Goal: Task Accomplishment & Management: Complete application form

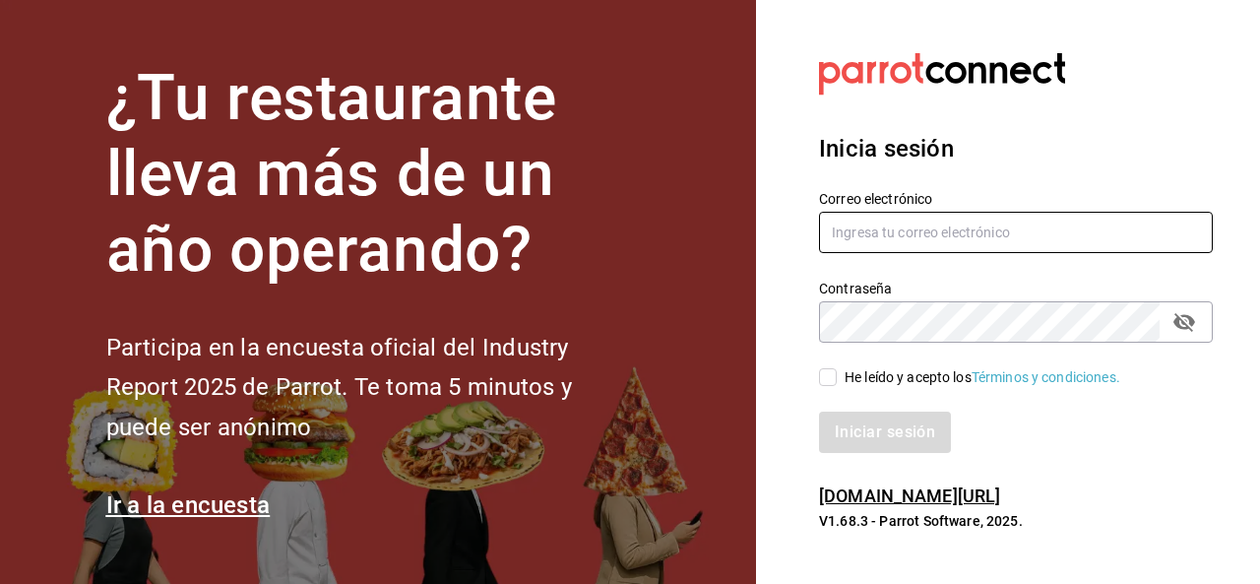
click at [861, 231] on input "text" at bounding box center [1016, 232] width 394 height 41
paste input "ana.guajardo.a@gmail.com"
type input "ana.guajardo.a@gmail.com"
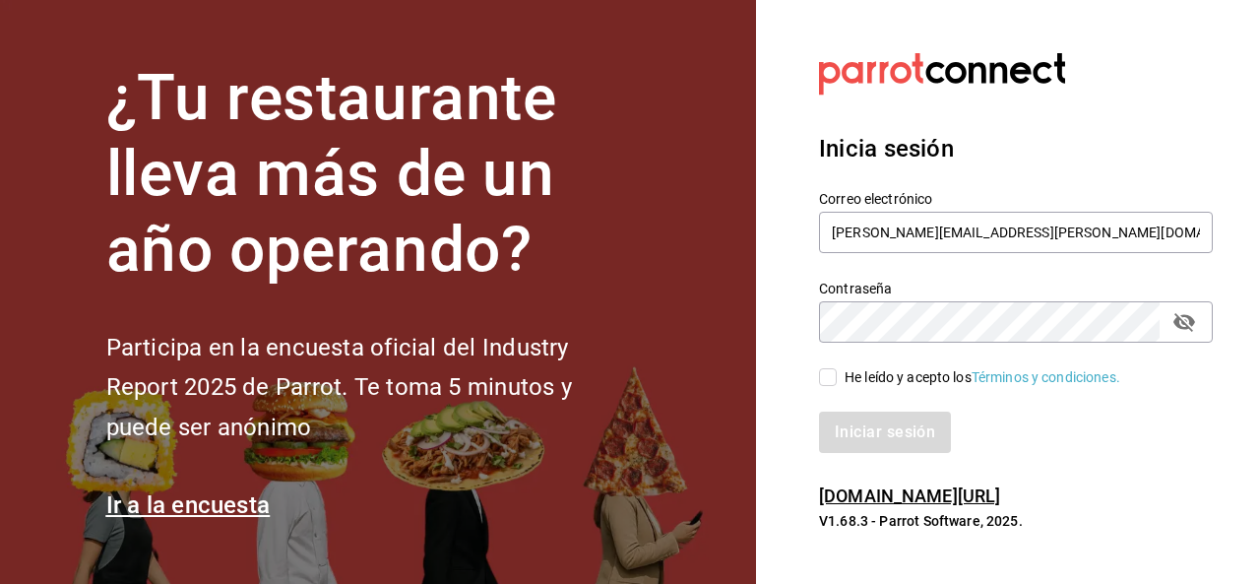
click at [826, 378] on input "He leído y acepto los Términos y condiciones." at bounding box center [828, 377] width 18 height 18
checkbox input "true"
click at [863, 433] on button "Iniciar sesión" at bounding box center [886, 431] width 134 height 41
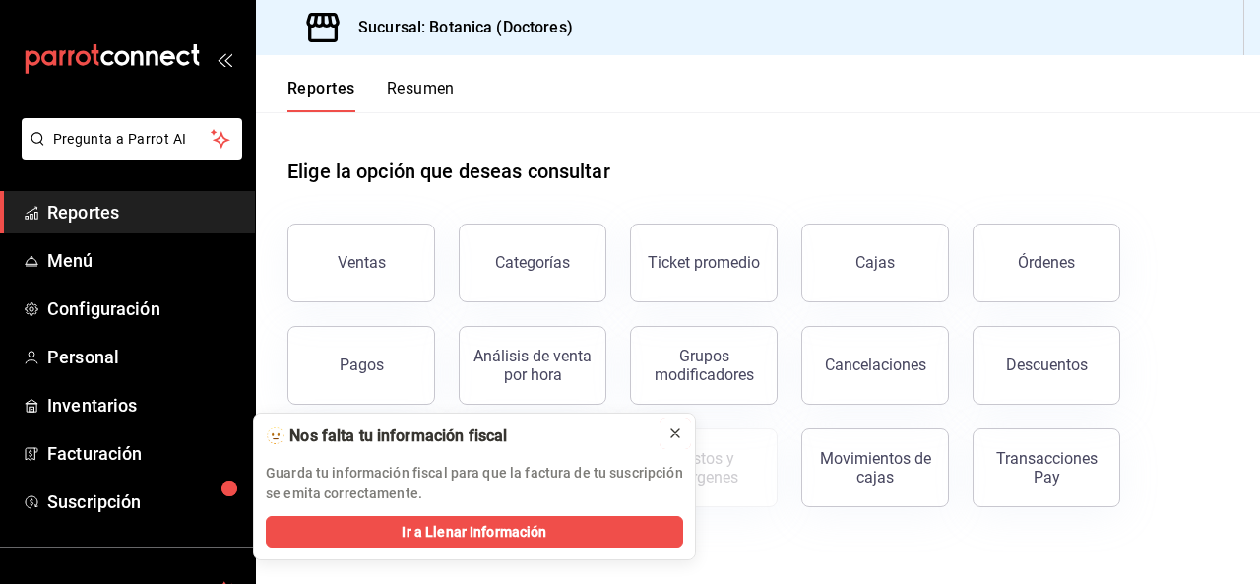
click at [680, 435] on icon at bounding box center [675, 433] width 16 height 16
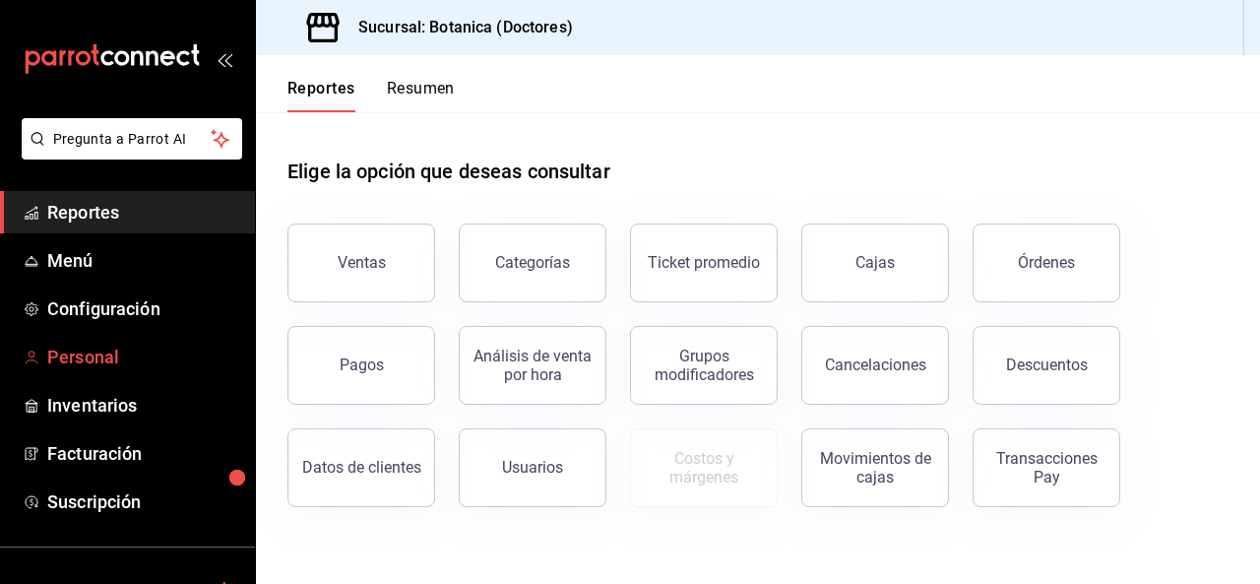
scroll to position [159, 0]
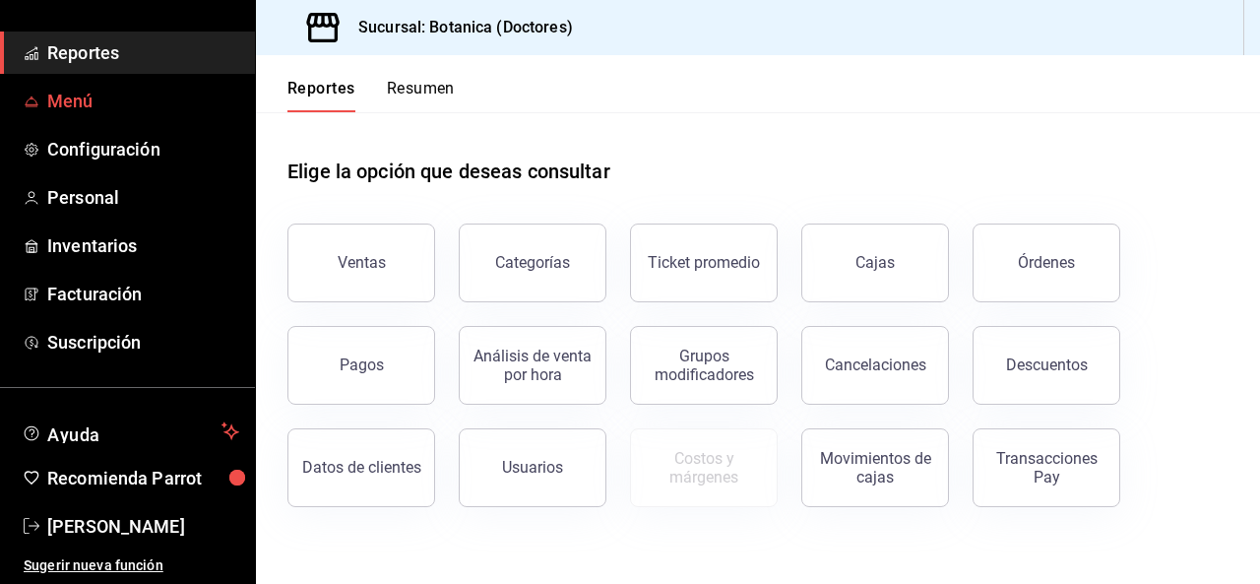
click at [129, 102] on span "Menú" at bounding box center [143, 101] width 192 height 27
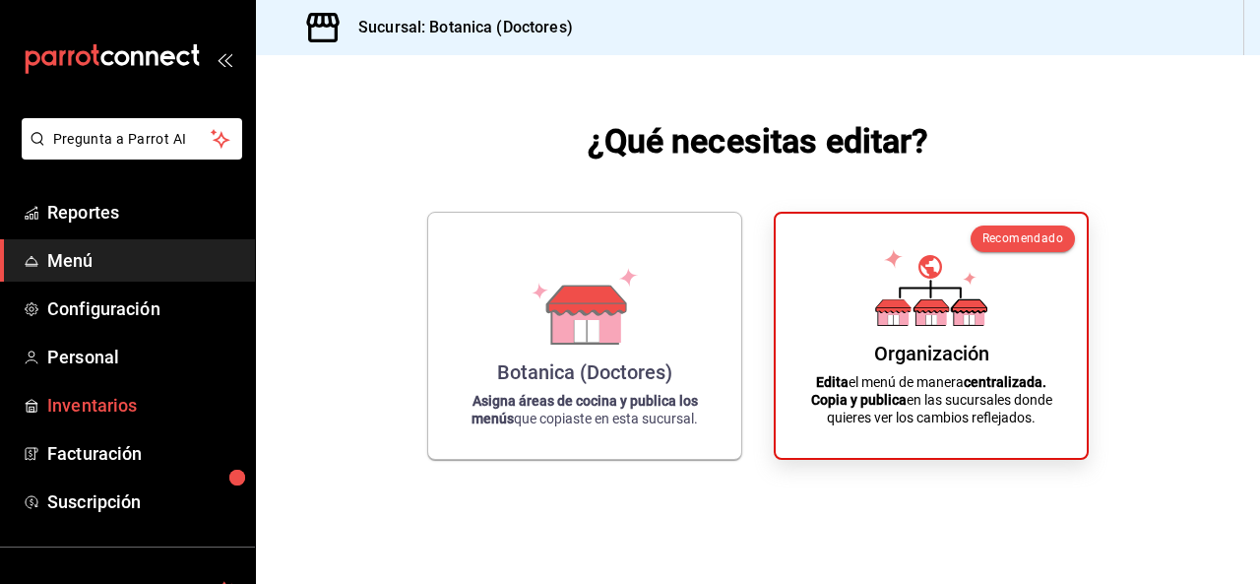
scroll to position [159, 0]
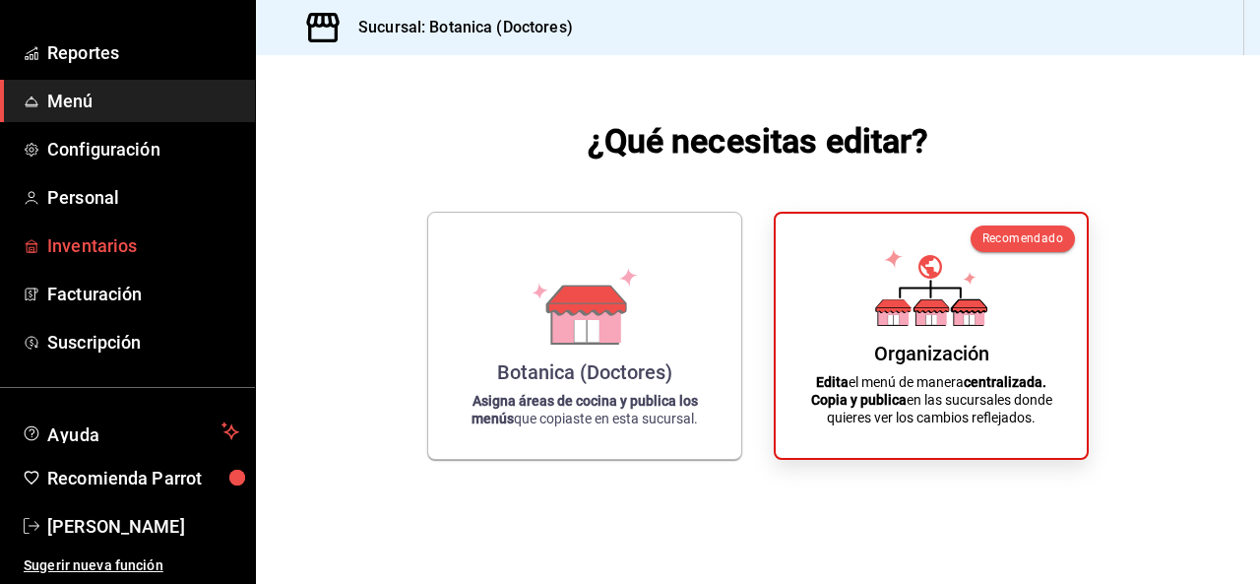
click at [158, 239] on span "Inventarios" at bounding box center [143, 245] width 192 height 27
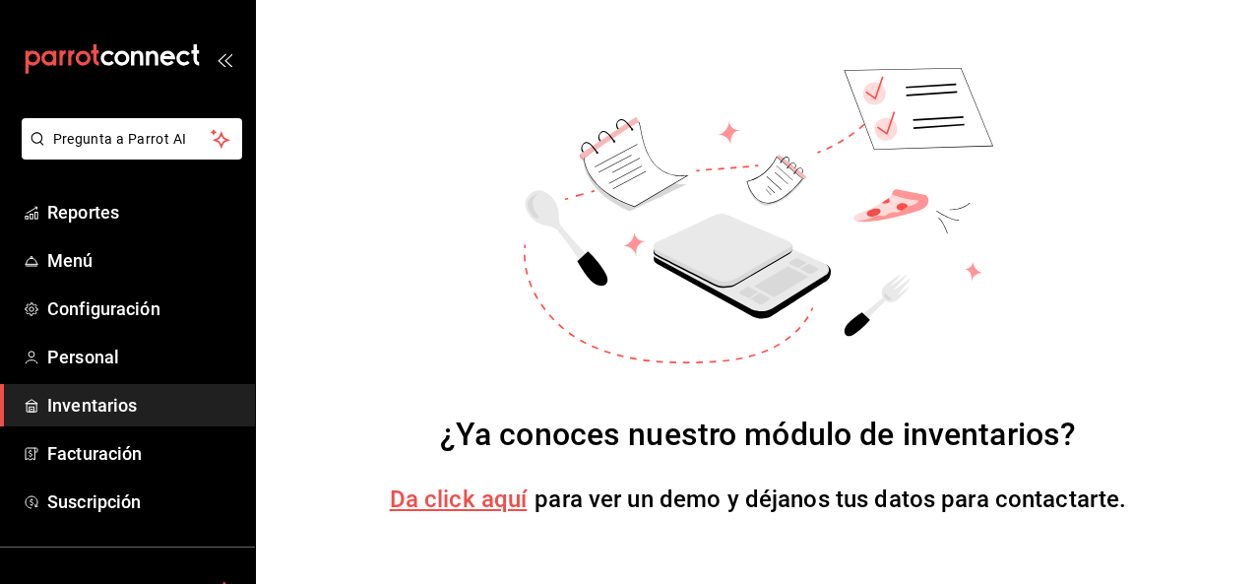
click at [461, 501] on span "Da click aquí" at bounding box center [459, 499] width 138 height 28
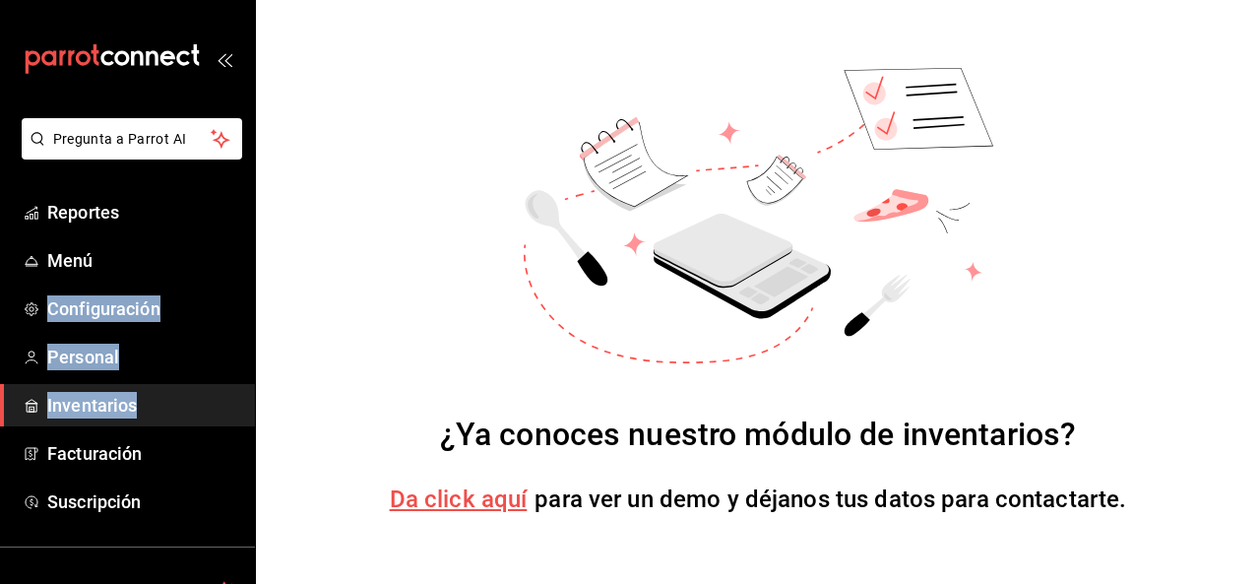
drag, startPoint x: 244, startPoint y: 284, endPoint x: 197, endPoint y: 423, distance: 147.6
click at [198, 423] on ul "Reportes Menú Configuración Personal Inventarios Facturación Suscripción" at bounding box center [127, 357] width 255 height 332
click at [213, 408] on span "Inventarios" at bounding box center [143, 405] width 192 height 27
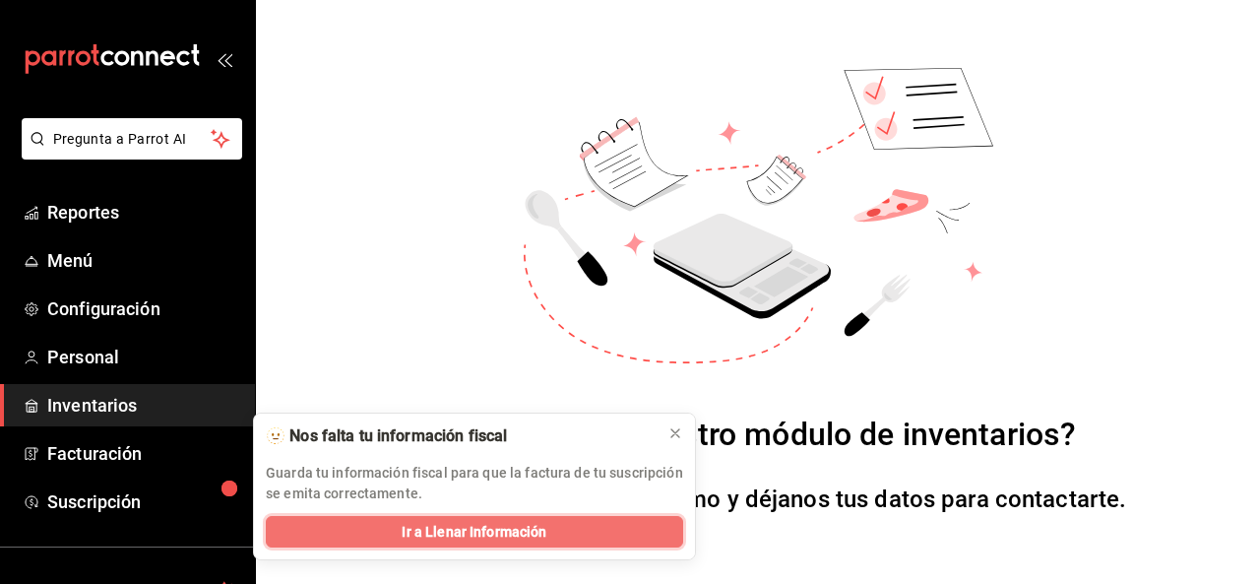
click at [490, 534] on span "Ir a Llenar Información" at bounding box center [474, 532] width 145 height 21
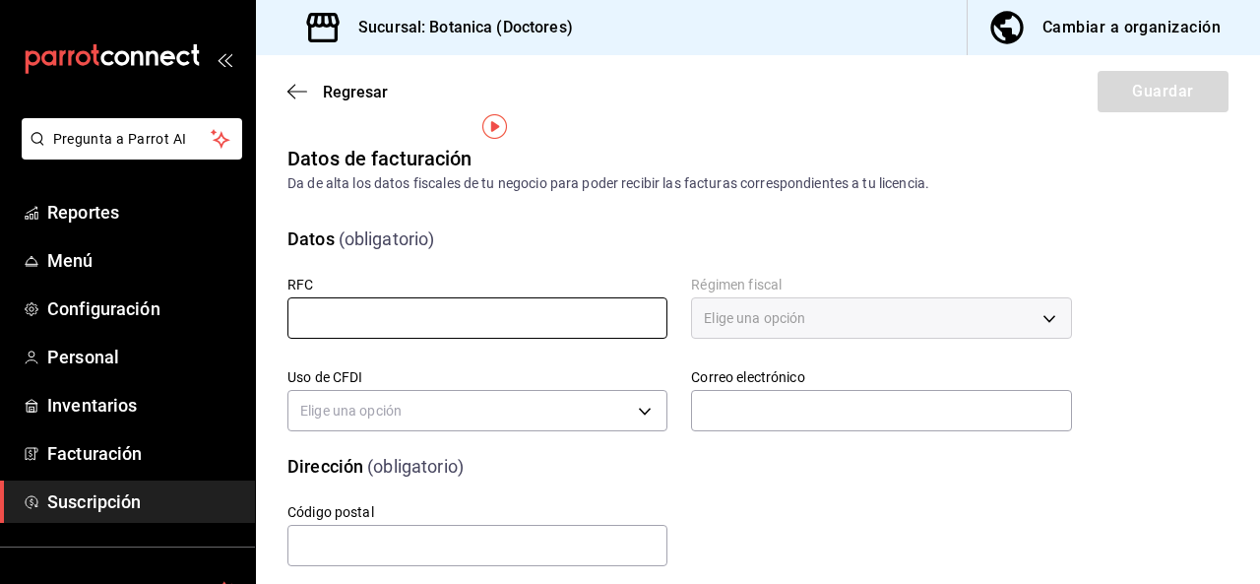
scroll to position [32, 0]
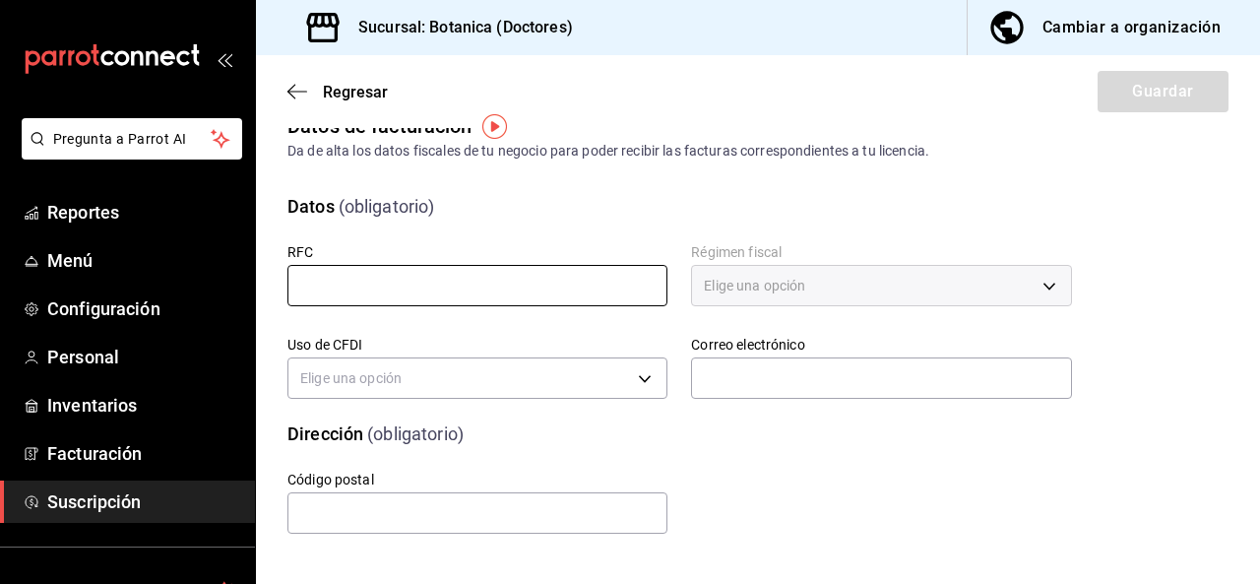
click at [432, 277] on input "text" at bounding box center [477, 285] width 380 height 41
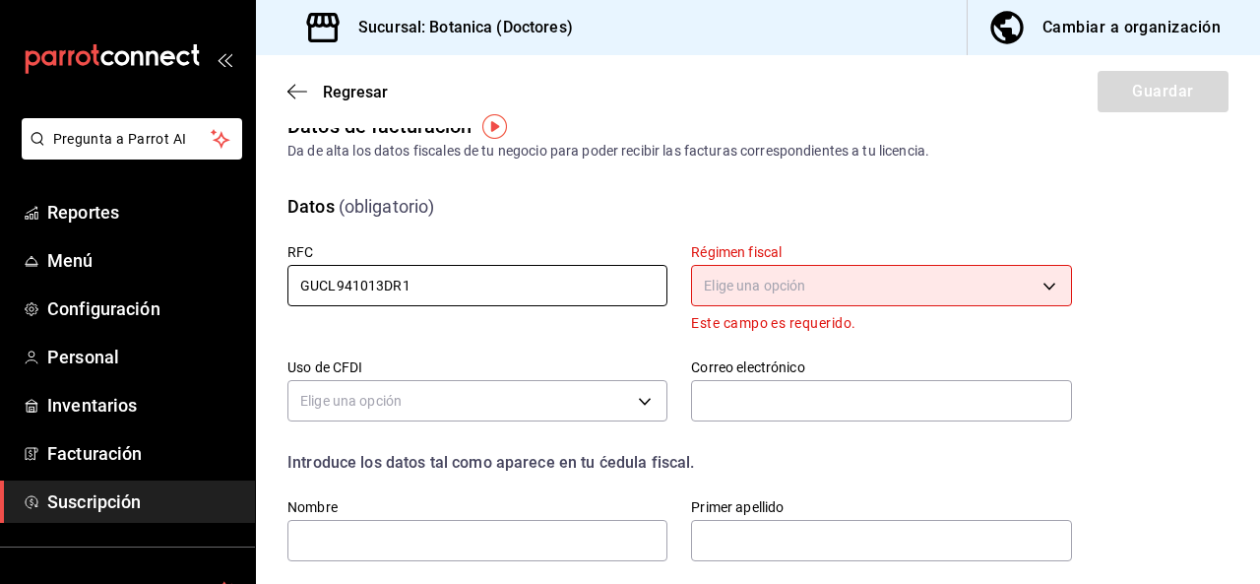
type input "GUCL941013DR1"
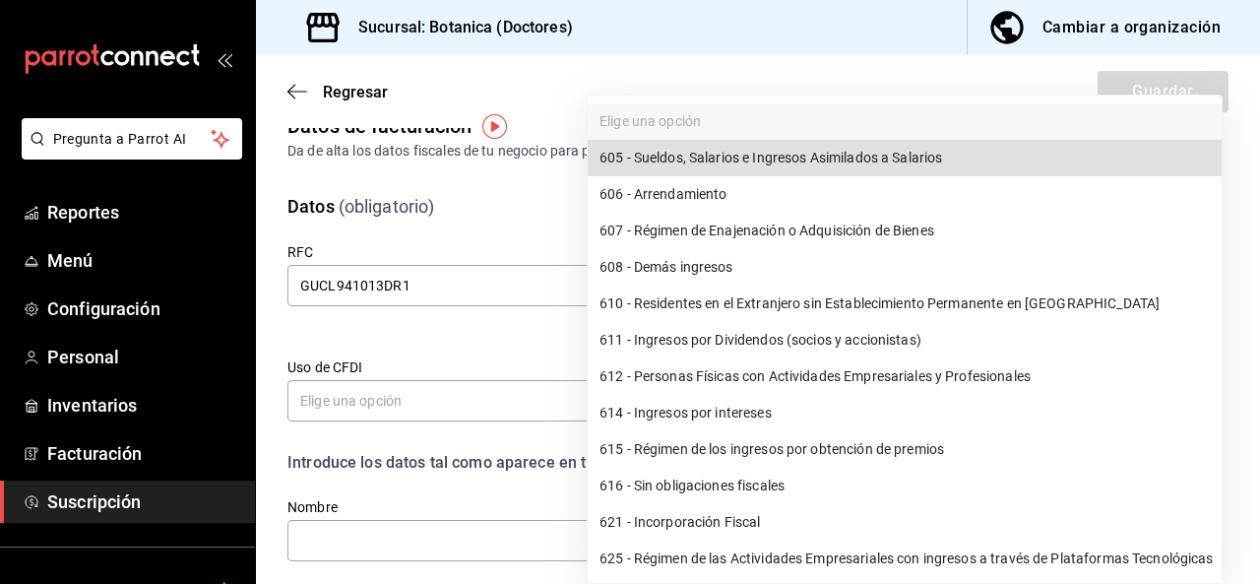
click at [794, 294] on body "Pregunta a Parrot AI Reportes Menú Configuración Personal Inventarios Facturaci…" at bounding box center [630, 292] width 1260 height 584
click at [664, 518] on li "621 - Incorporación Fiscal" at bounding box center [905, 522] width 634 height 36
type input "621"
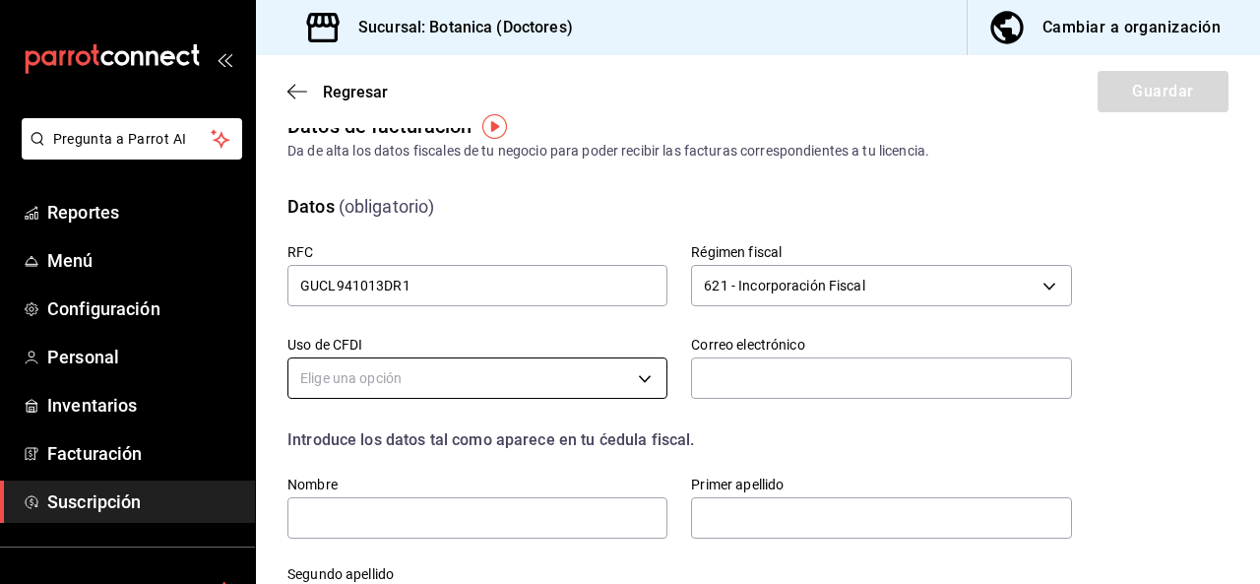
click at [450, 381] on body "Pregunta a Parrot AI Reportes Menú Configuración Personal Inventarios Facturaci…" at bounding box center [630, 292] width 1260 height 584
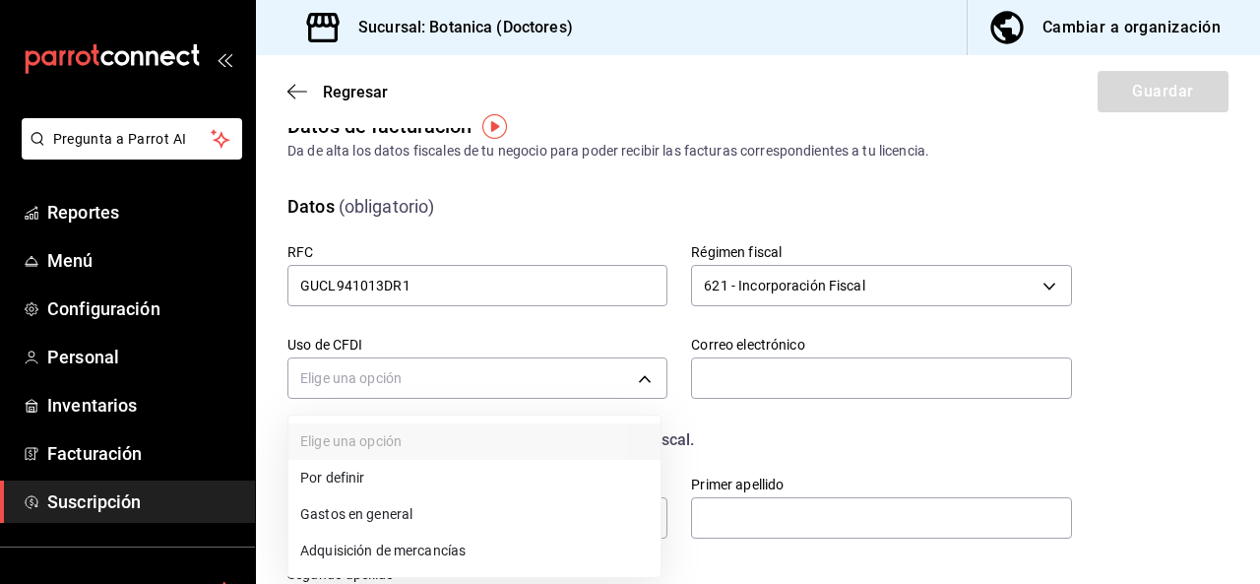
drag, startPoint x: 1254, startPoint y: 167, endPoint x: 1250, endPoint y: 241, distance: 73.9
click at [1250, 241] on div at bounding box center [630, 292] width 1260 height 584
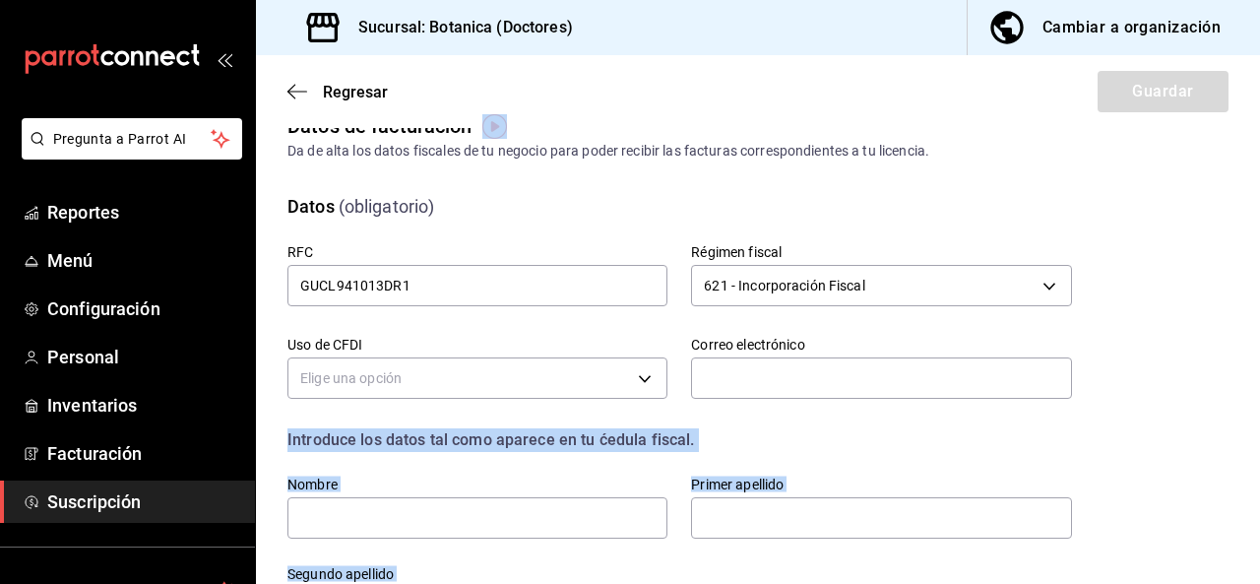
drag, startPoint x: 1250, startPoint y: 234, endPoint x: 1255, endPoint y: 321, distance: 86.8
click at [615, 372] on body "Pregunta a Parrot AI Reportes Menú Configuración Personal Inventarios Facturaci…" at bounding box center [630, 292] width 1260 height 584
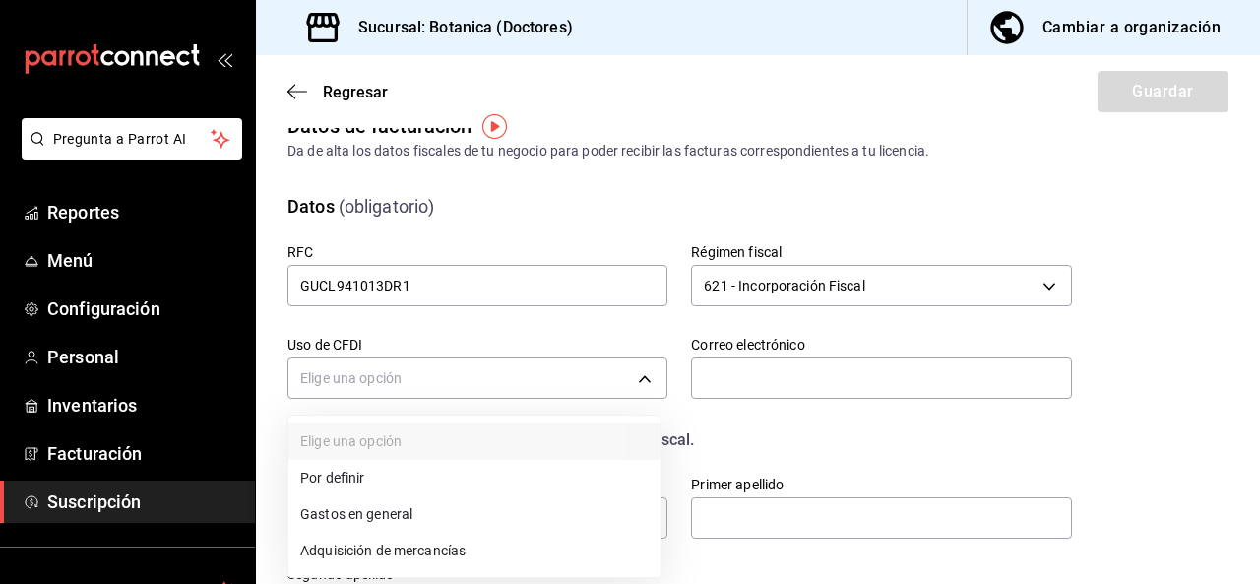
drag, startPoint x: 1249, startPoint y: 159, endPoint x: 1240, endPoint y: 257, distance: 97.9
click at [1240, 257] on div at bounding box center [630, 292] width 1260 height 584
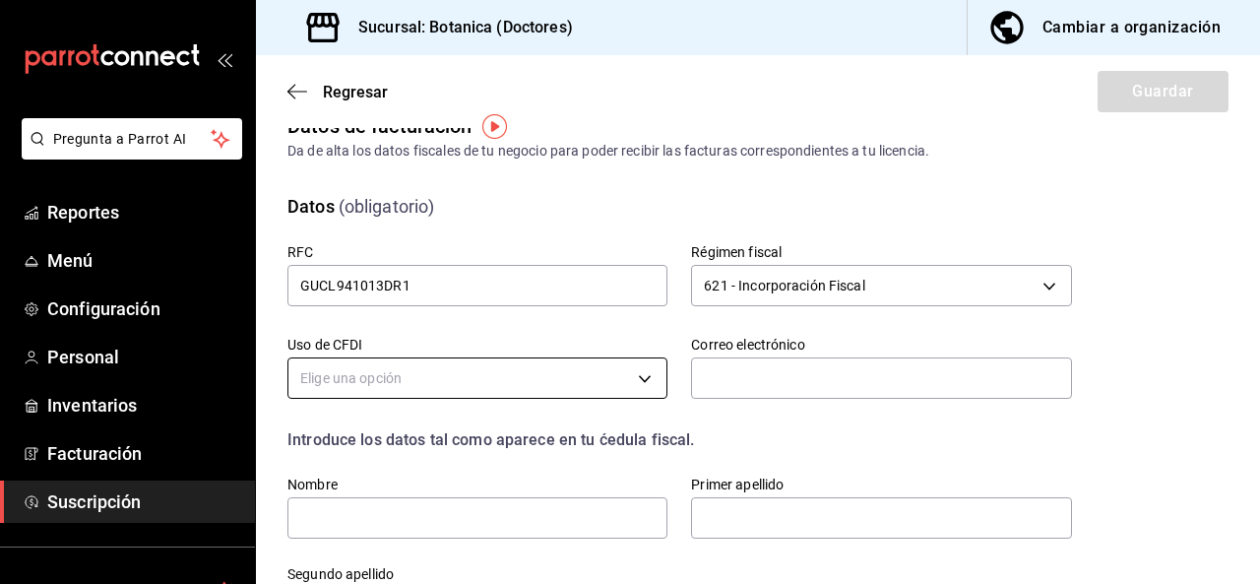
click at [432, 363] on body "Pregunta a Parrot AI Reportes Menú Configuración Personal Inventarios Facturaci…" at bounding box center [630, 292] width 1260 height 584
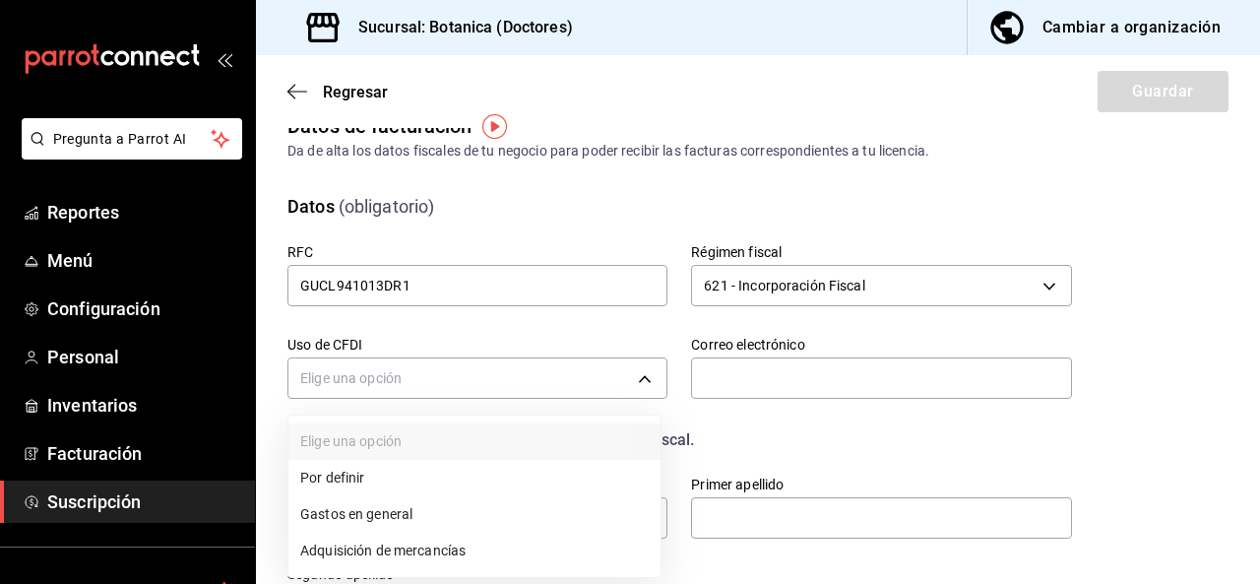
click at [386, 517] on li "Gastos en general" at bounding box center [474, 514] width 372 height 36
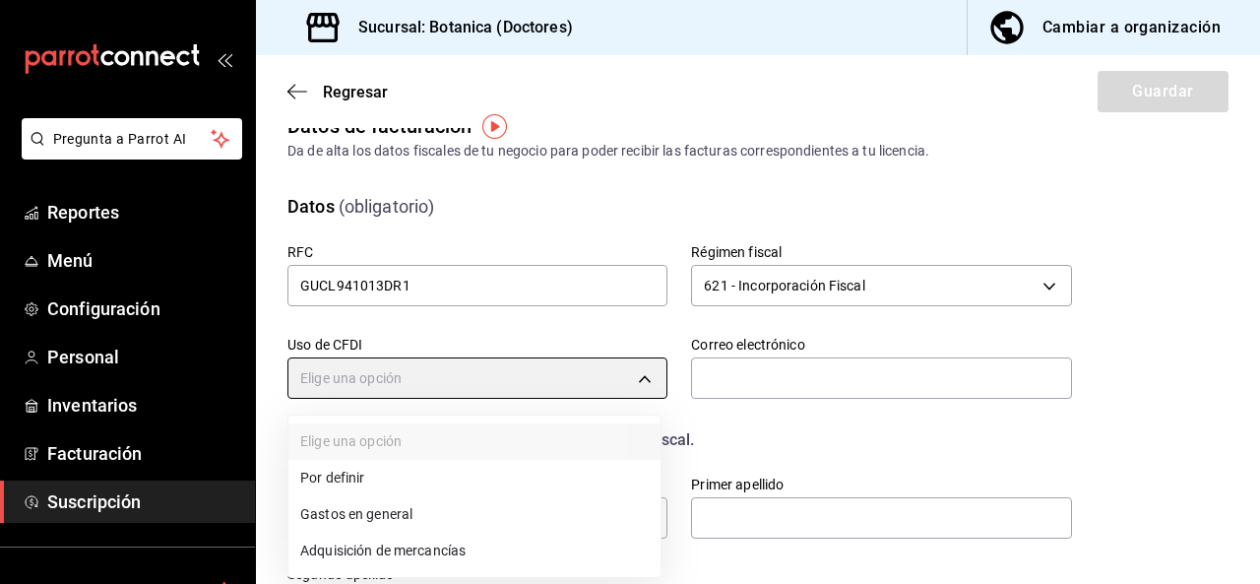
type input "G03"
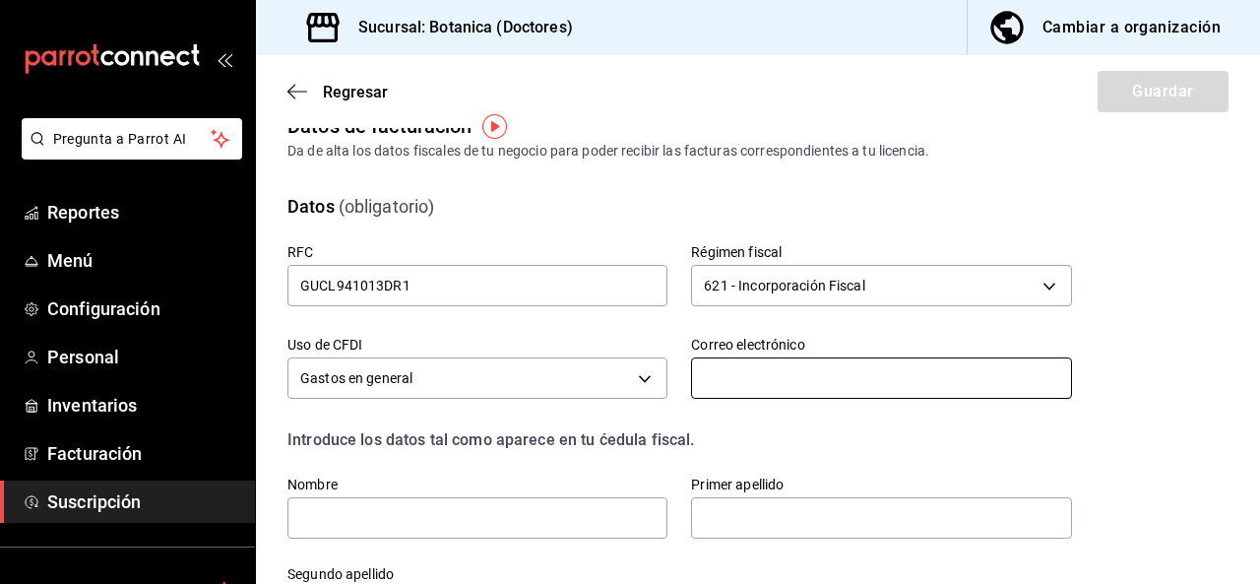
click at [747, 374] on input "text" at bounding box center [881, 377] width 380 height 41
type input "[EMAIL_ADDRESS][DOMAIN_NAME]"
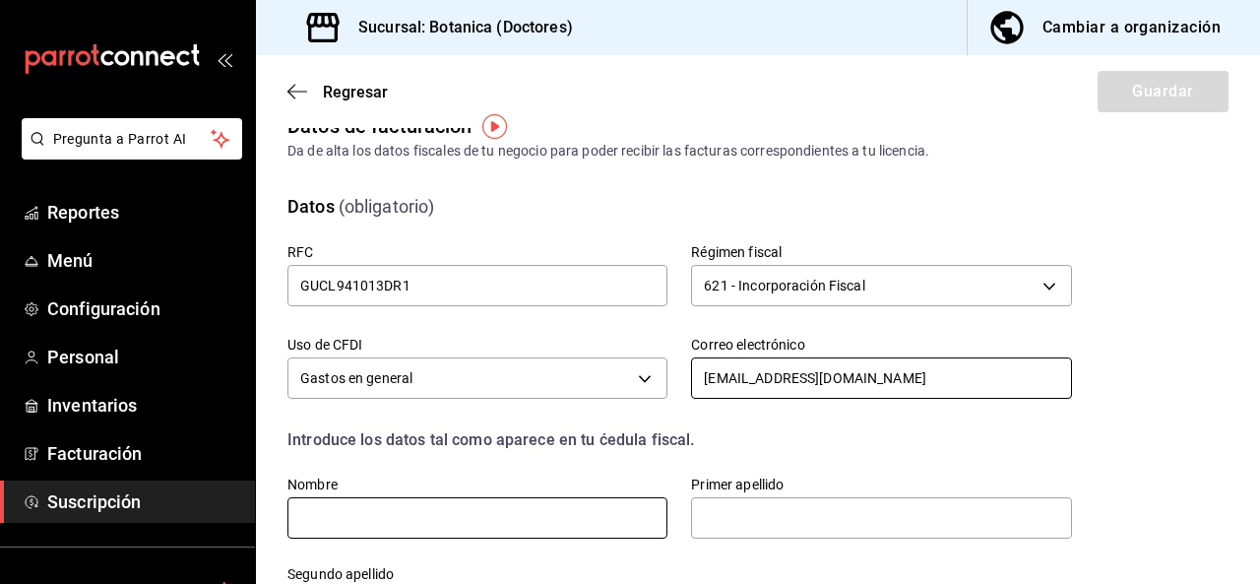
type input "[PERSON_NAME]"
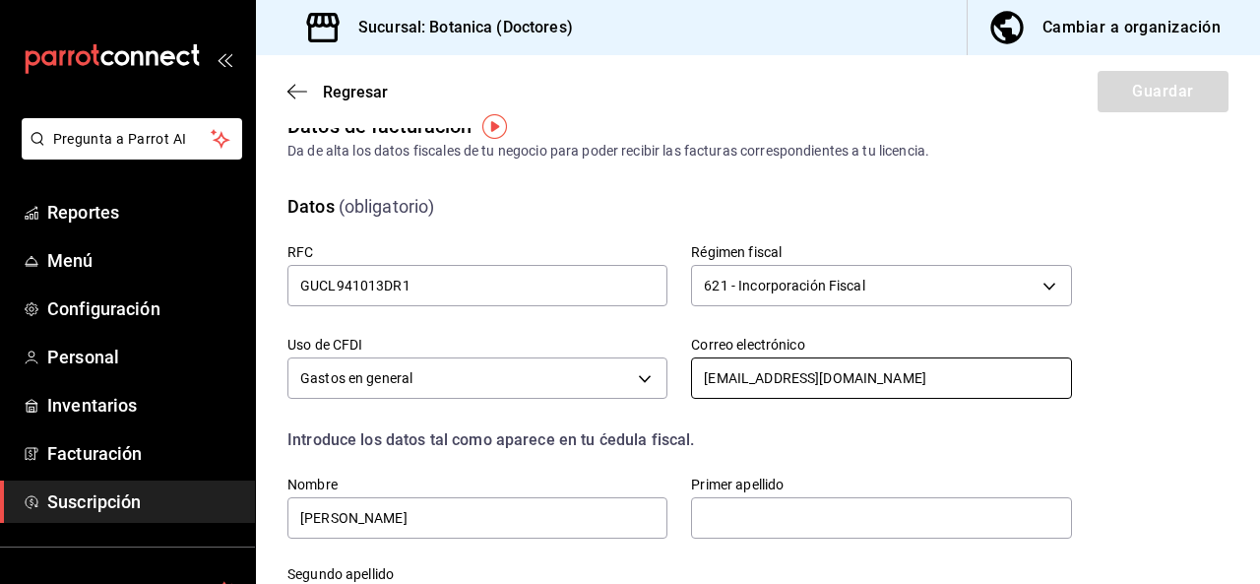
type input "[PERSON_NAME]"
type input "88690"
click at [963, 406] on div "Introduce los datos tal como aparece en tu ćedula fiscal." at bounding box center [668, 428] width 808 height 47
click at [954, 384] on input "[EMAIL_ADDRESS][DOMAIN_NAME]" at bounding box center [881, 377] width 380 height 41
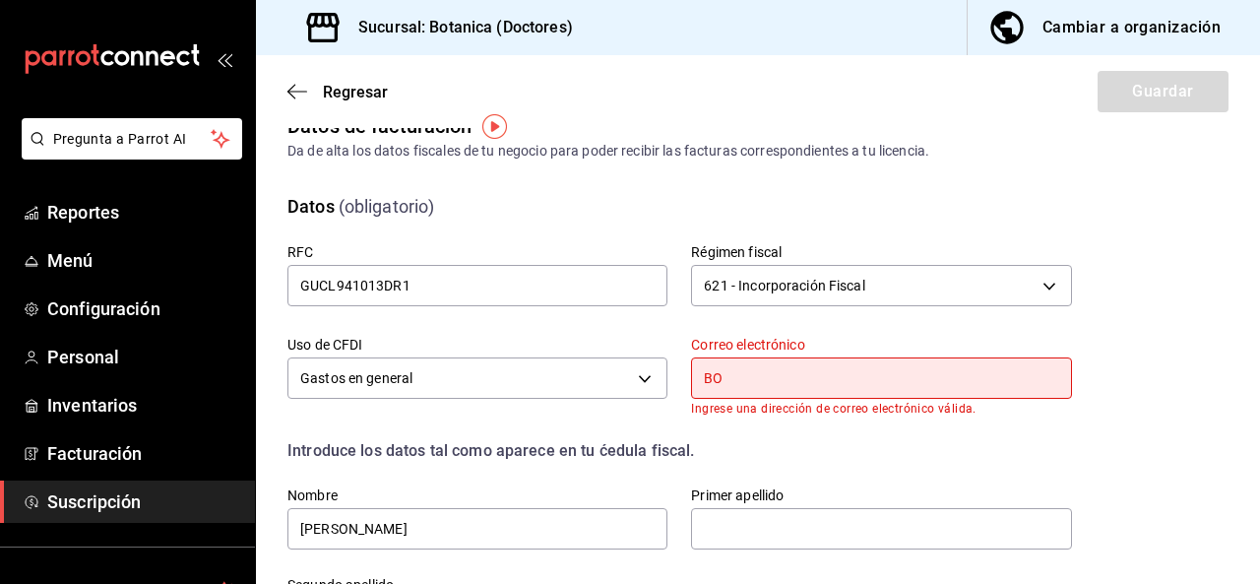
type input "B"
click at [762, 388] on input "bot" at bounding box center [881, 377] width 380 height 41
click at [882, 376] on input "botanicabrunch@g" at bounding box center [881, 377] width 380 height 41
click at [853, 381] on input "botanicabrunch@gm" at bounding box center [881, 377] width 380 height 41
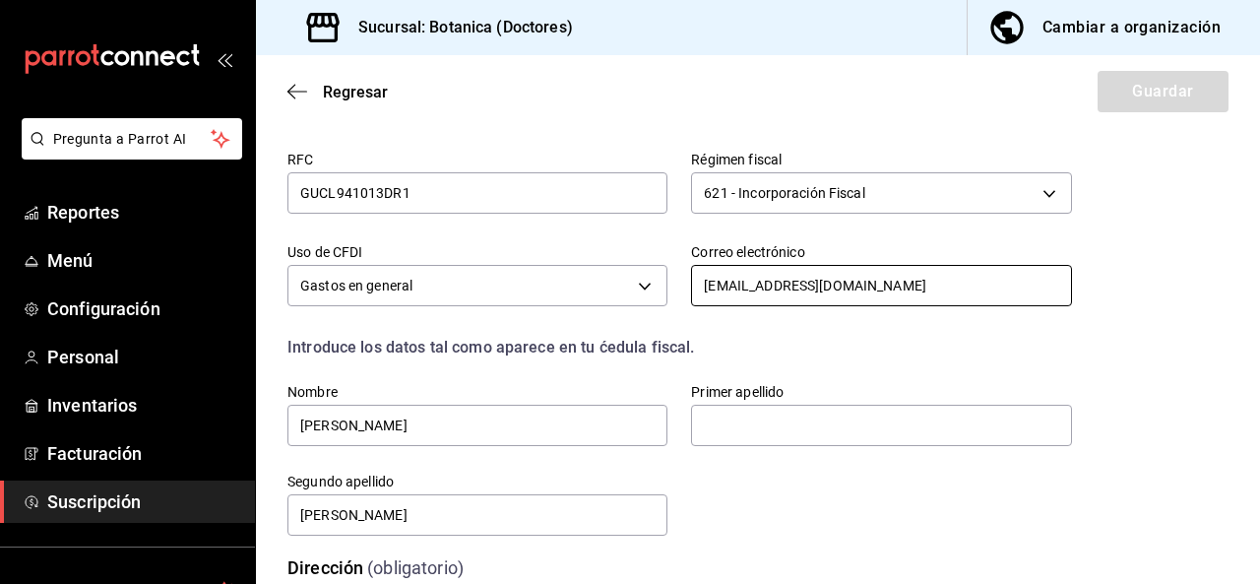
scroll to position [259, 0]
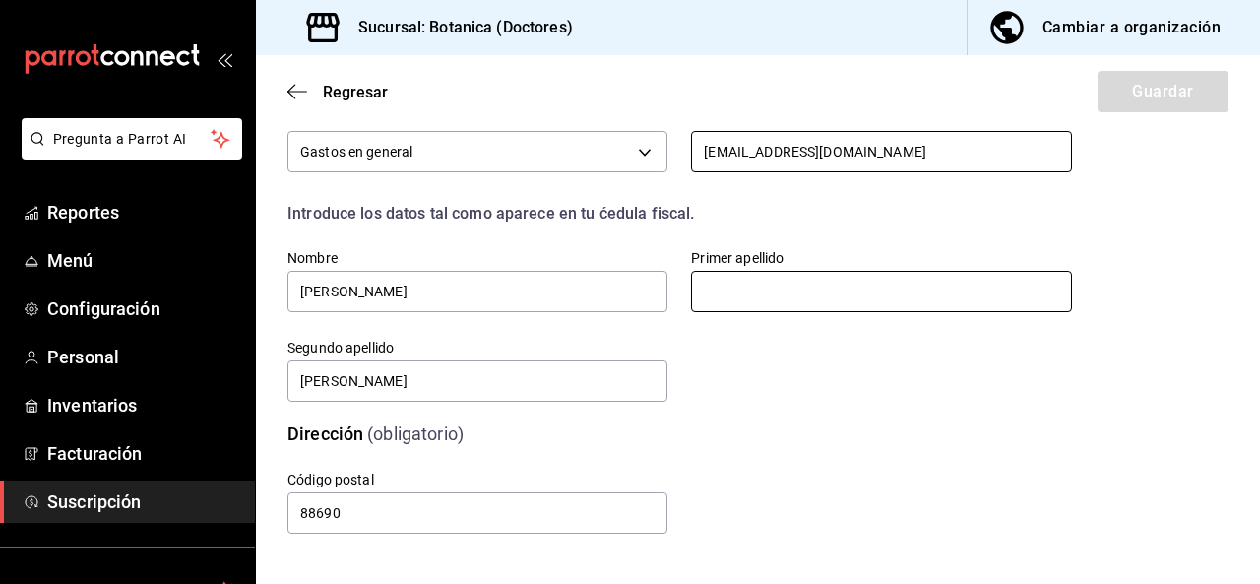
type input "[EMAIL_ADDRESS][DOMAIN_NAME]"
click at [745, 287] on input "text" at bounding box center [881, 291] width 380 height 41
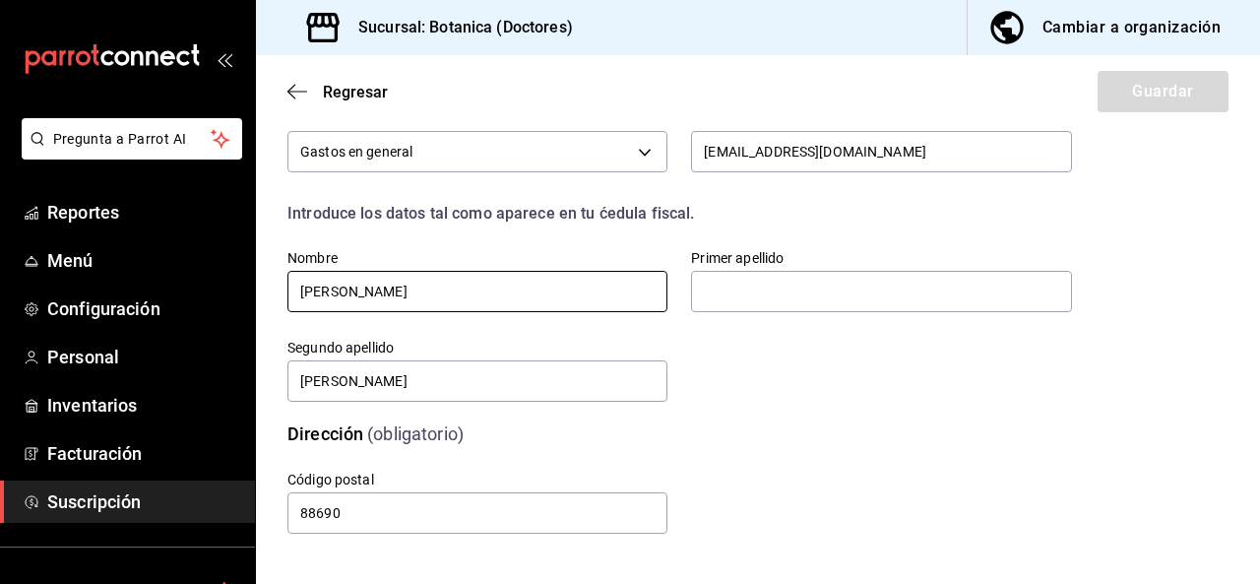
click at [575, 295] on input "[PERSON_NAME]" at bounding box center [477, 291] width 380 height 41
type input "[PERSON_NAME]"
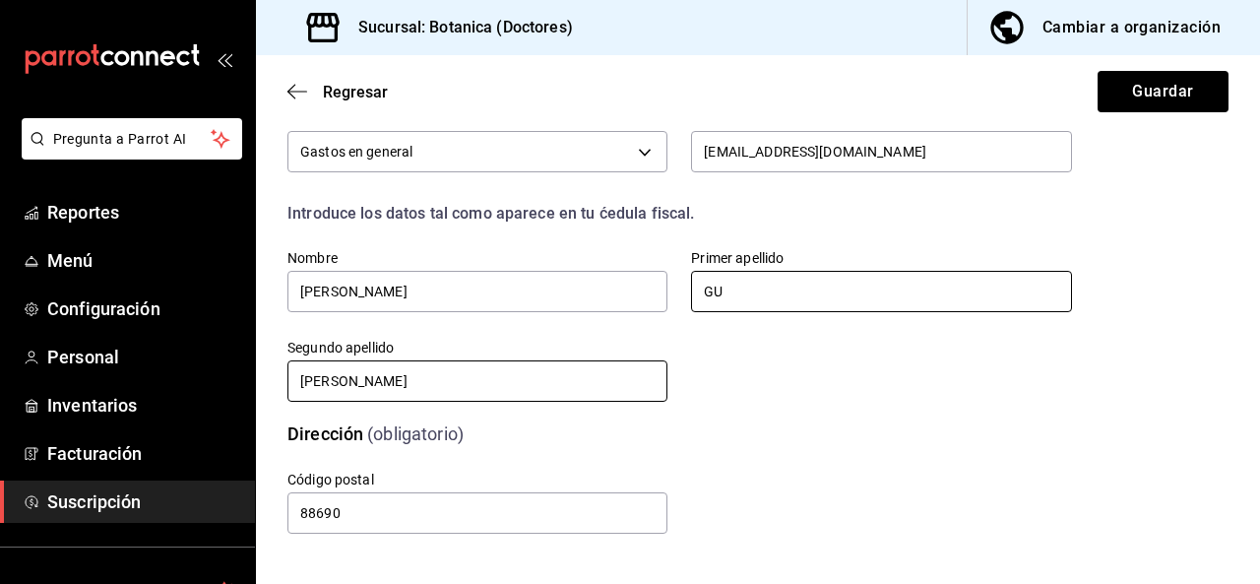
type input "GU"
drag, startPoint x: 459, startPoint y: 382, endPoint x: 231, endPoint y: 378, distance: 227.4
click at [232, 378] on div "Pregunta a Parrot AI Reportes Menú Configuración Personal Inventarios Facturaci…" at bounding box center [630, 292] width 1260 height 584
click at [779, 292] on input "GU" at bounding box center [881, 291] width 380 height 41
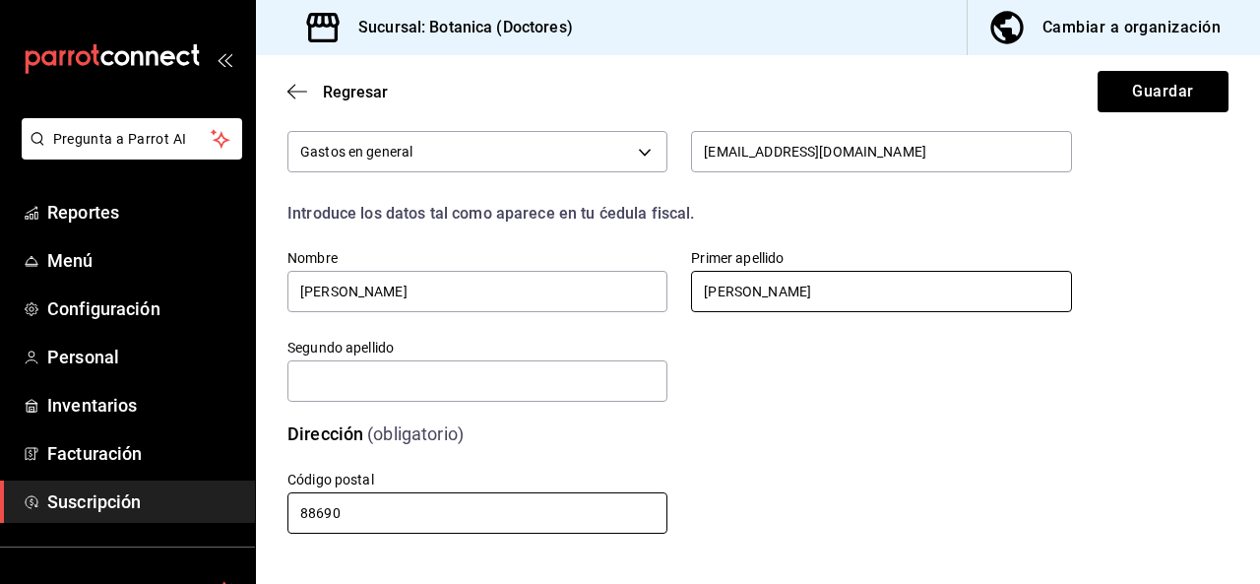
type input "[PERSON_NAME]"
click at [371, 511] on input "88690" at bounding box center [477, 512] width 380 height 41
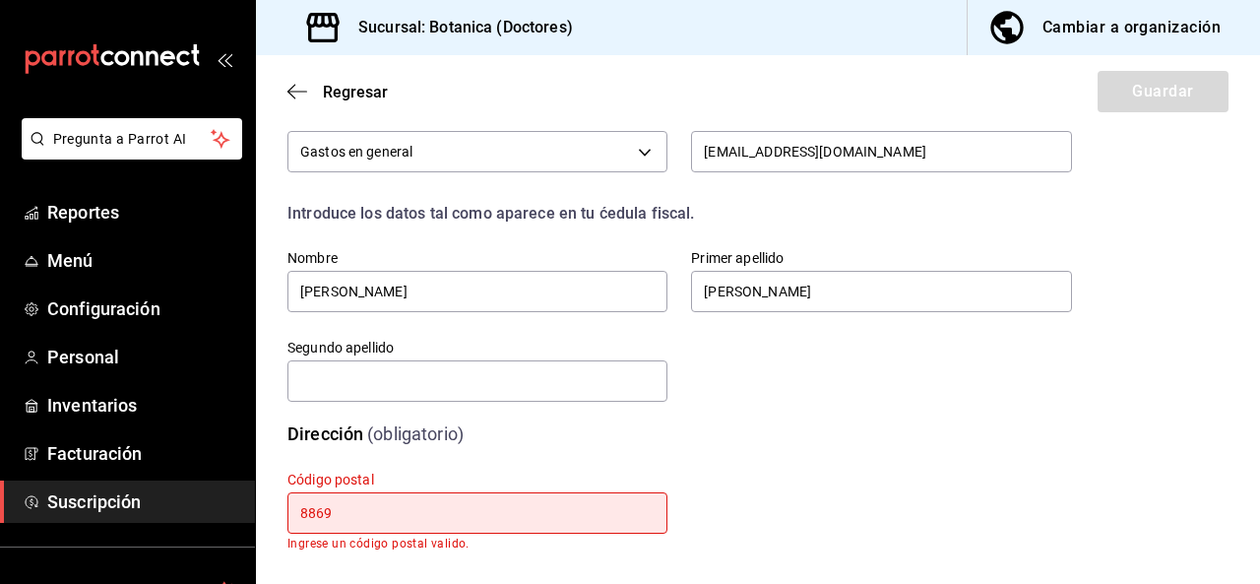
type input "88690"
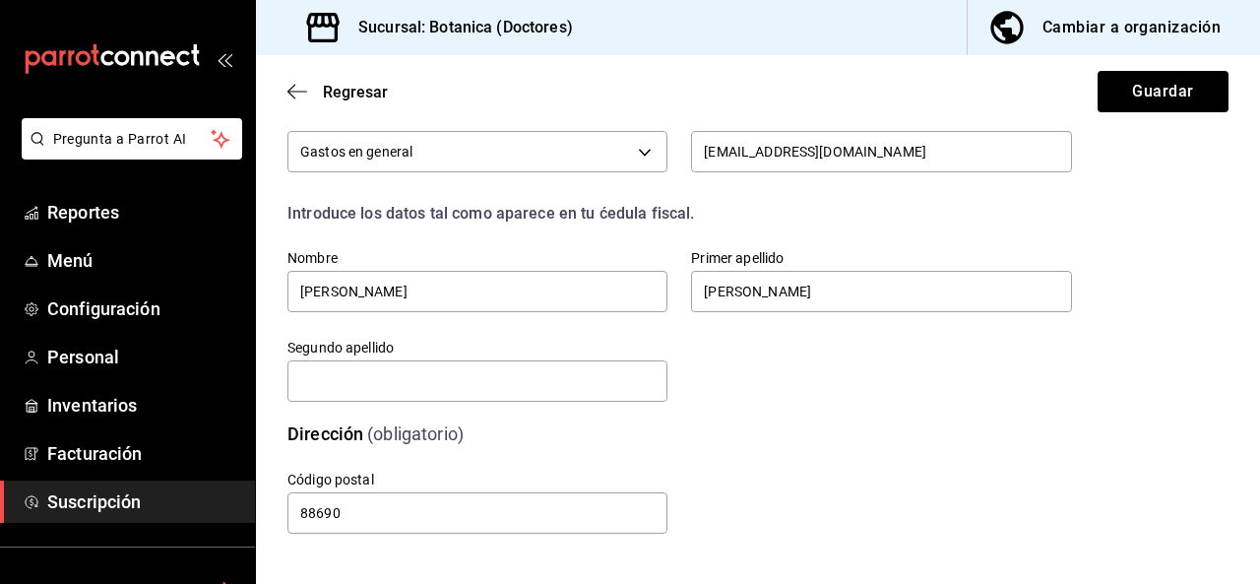
click at [846, 470] on div "Código postal 88690" at bounding box center [656, 479] width 832 height 113
click at [1113, 95] on button "Guardar" at bounding box center [1163, 91] width 131 height 41
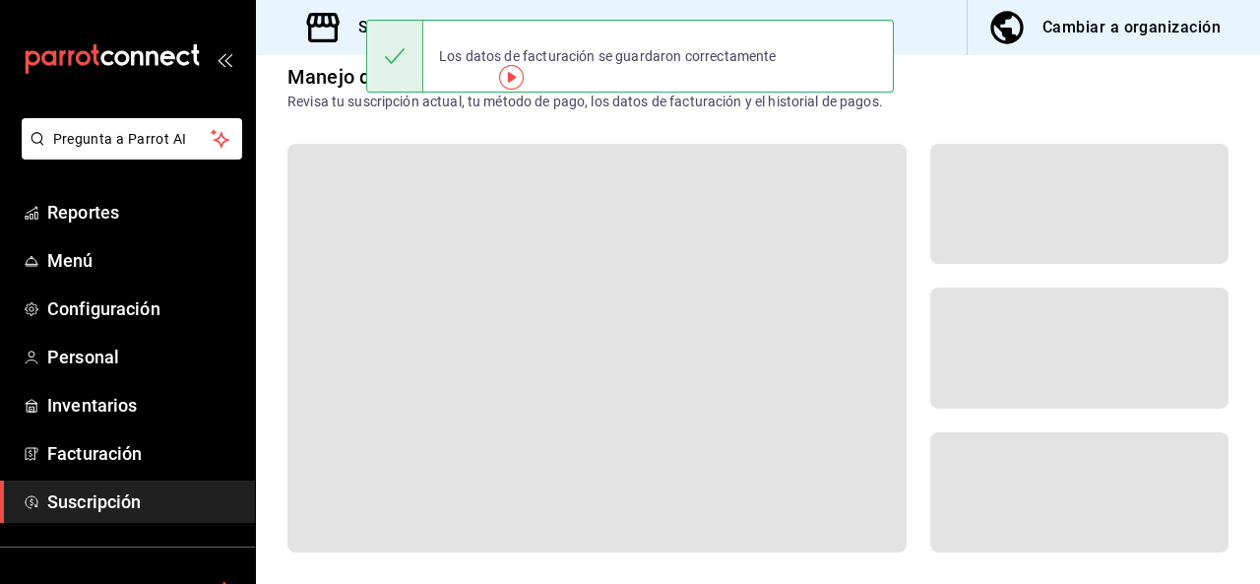
scroll to position [25, 0]
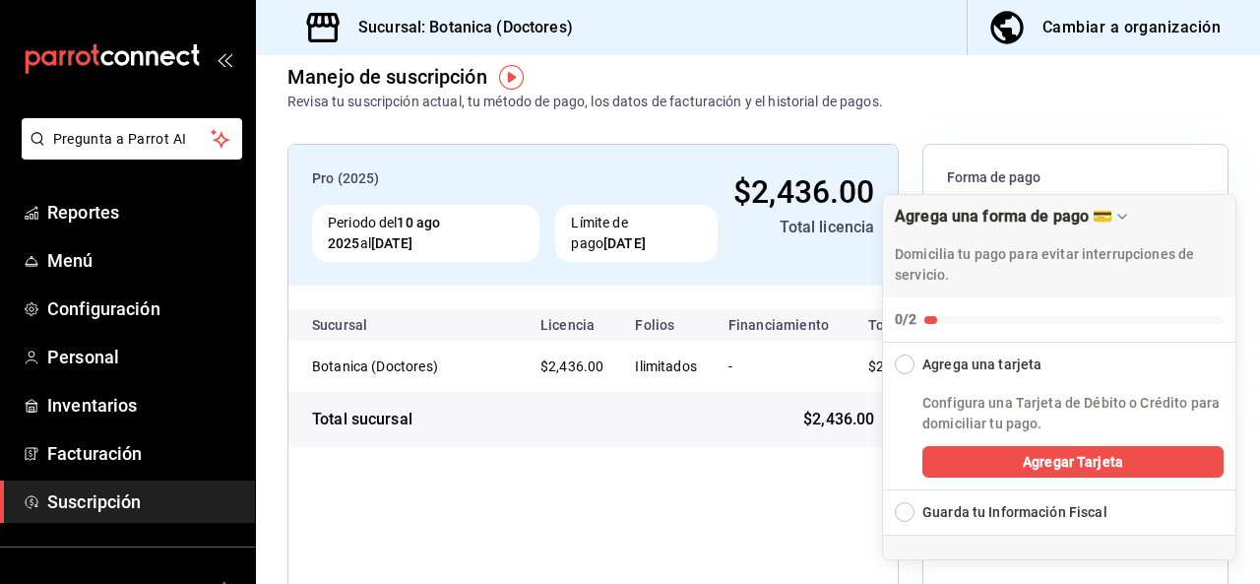
click at [909, 359] on div "Collapse Checklist" at bounding box center [905, 364] width 20 height 20
click at [1016, 460] on button "Agregar Tarjeta" at bounding box center [1072, 462] width 301 height 32
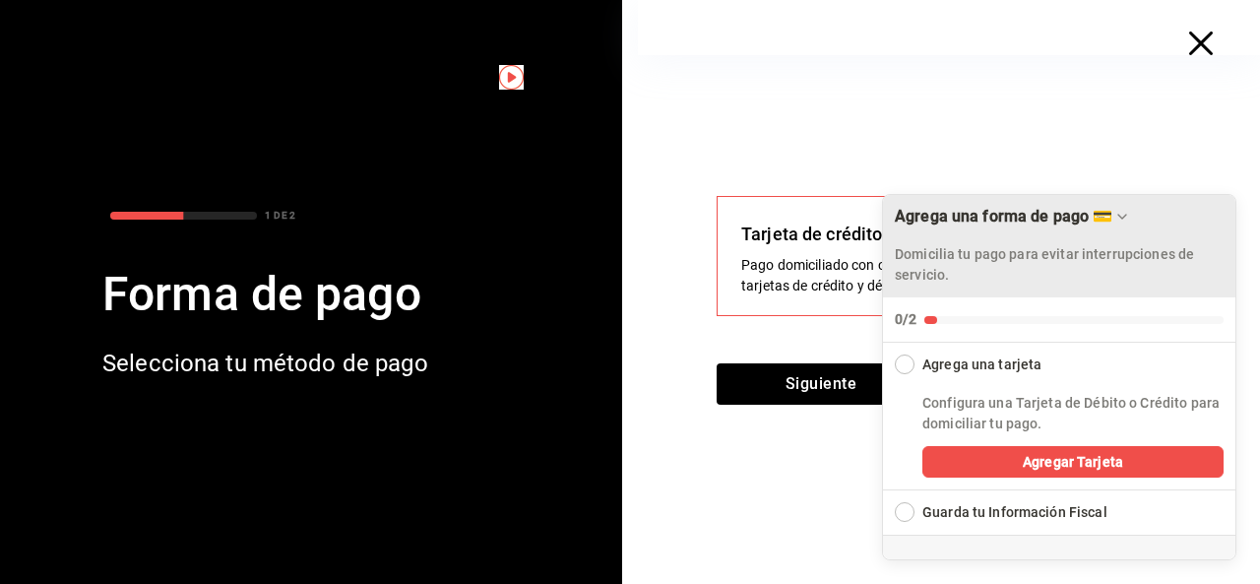
click at [1127, 218] on icon "Drag to move checklist" at bounding box center [1122, 217] width 16 height 16
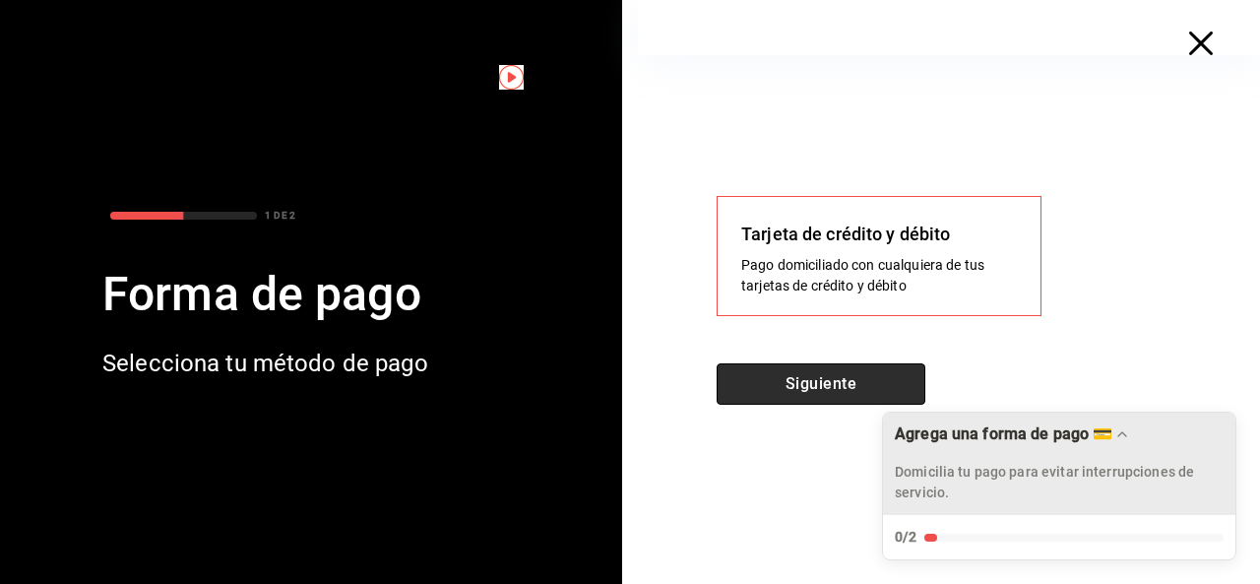
click at [846, 388] on button "Siguiente" at bounding box center [821, 383] width 209 height 41
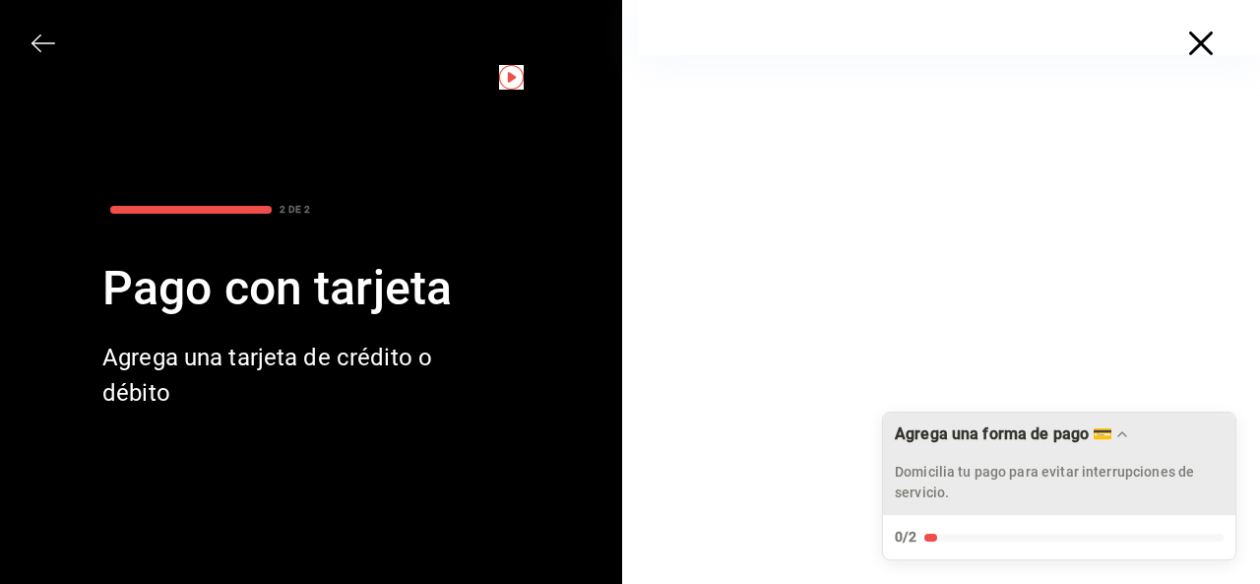
scroll to position [99, 0]
drag, startPoint x: 1017, startPoint y: 438, endPoint x: 1016, endPoint y: 511, distance: 72.9
click at [1016, 511] on div "Agrega una forma de pago 💳 Domicilia tu pago para evitar interrupciones de serv…" at bounding box center [1058, 463] width 352 height 102
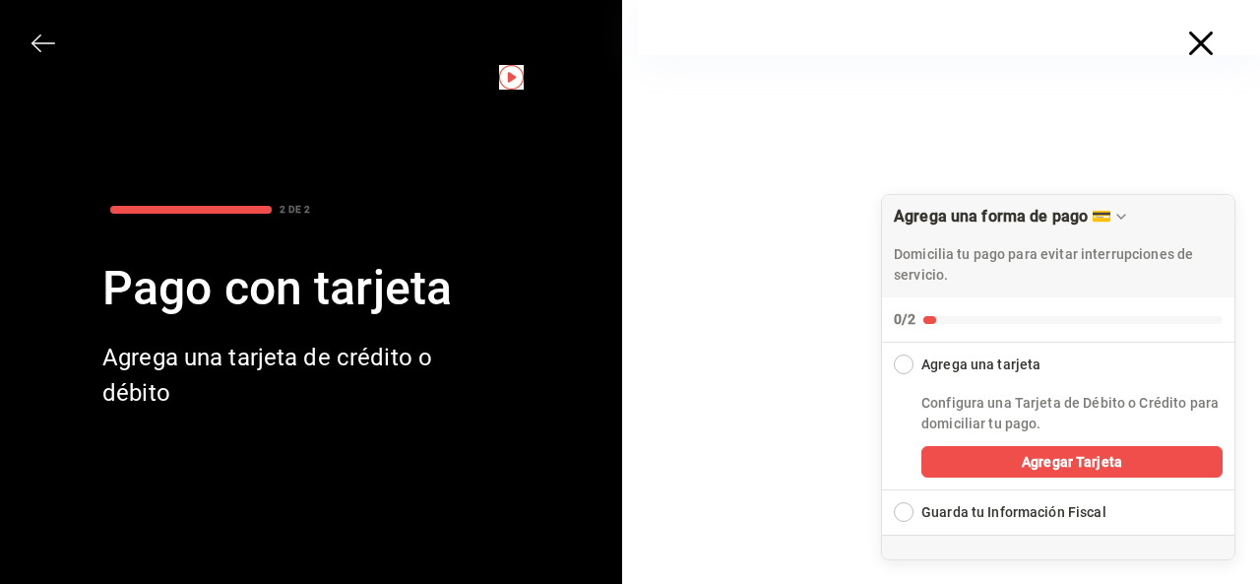
click at [1016, 511] on div "Guarda tu Información Fiscal" at bounding box center [1013, 512] width 185 height 21
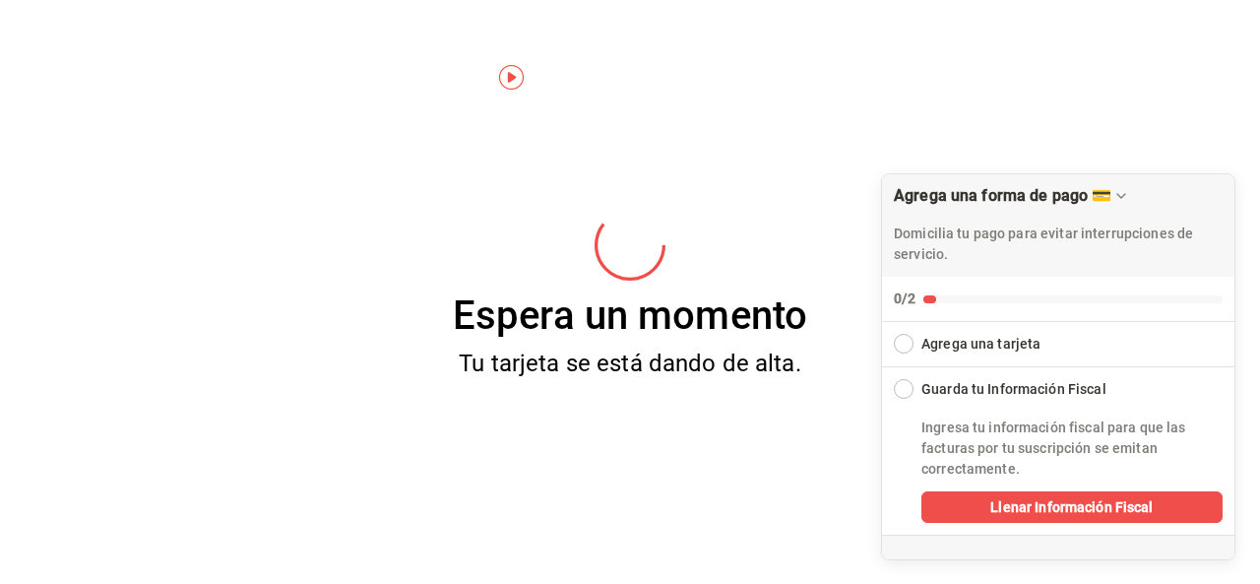
scroll to position [0, 0]
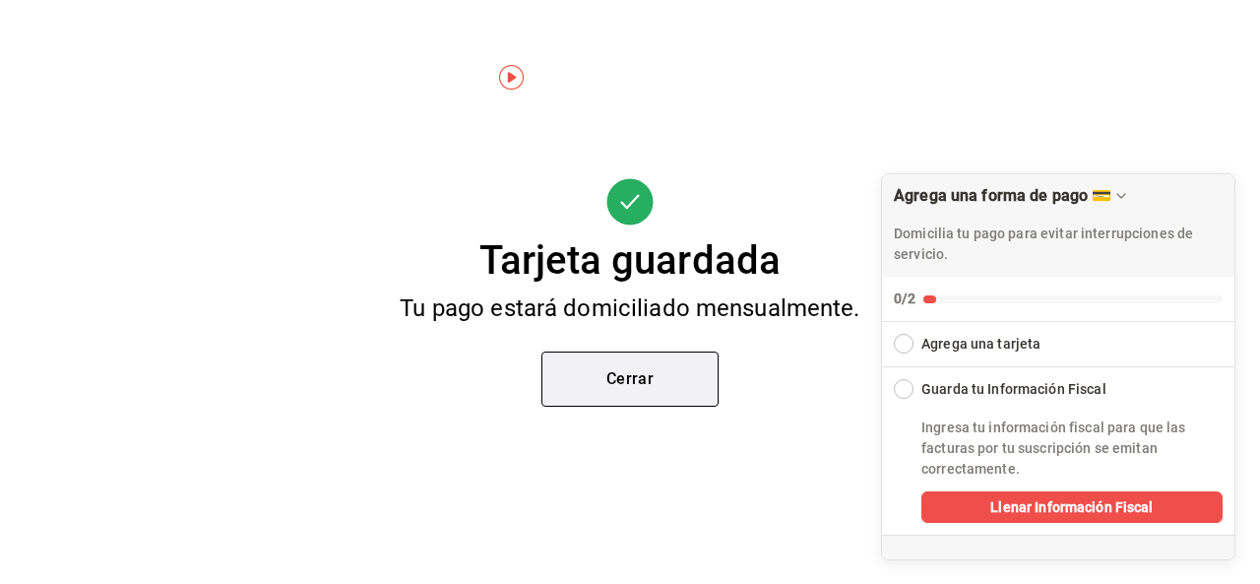
click at [675, 386] on button "Cerrar" at bounding box center [629, 378] width 177 height 55
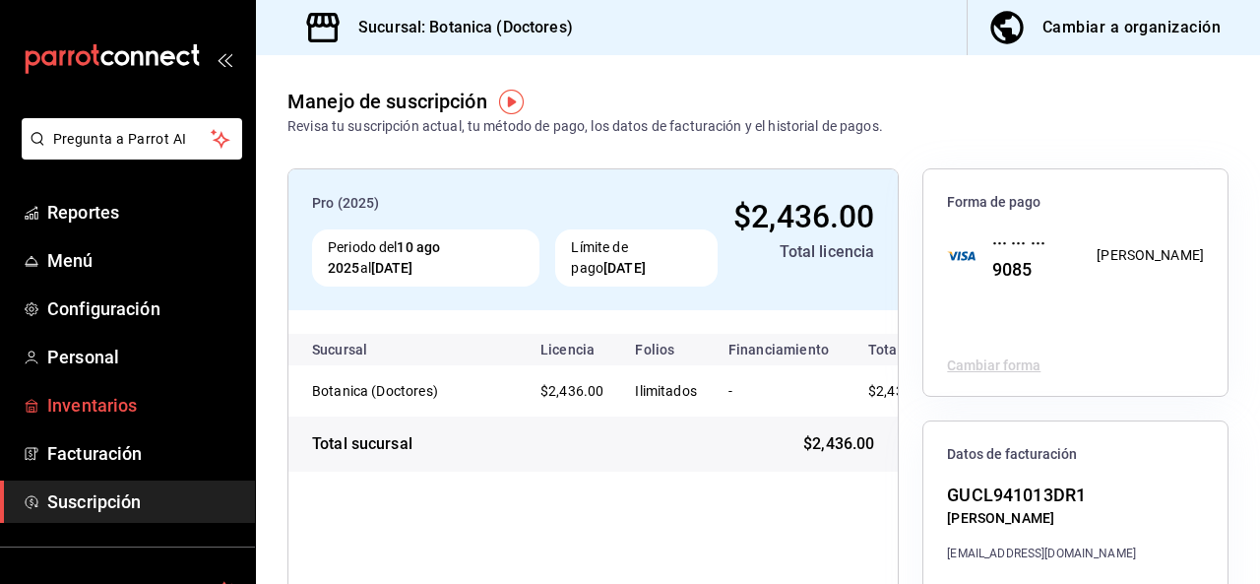
click at [136, 409] on span "Inventarios" at bounding box center [143, 405] width 192 height 27
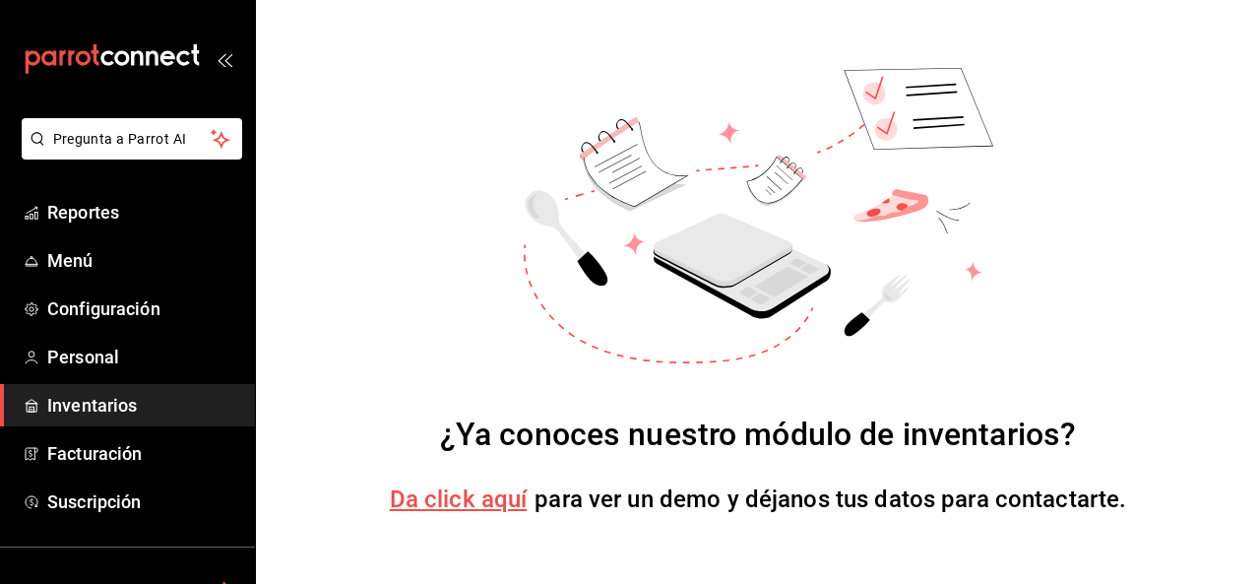
scroll to position [159, 0]
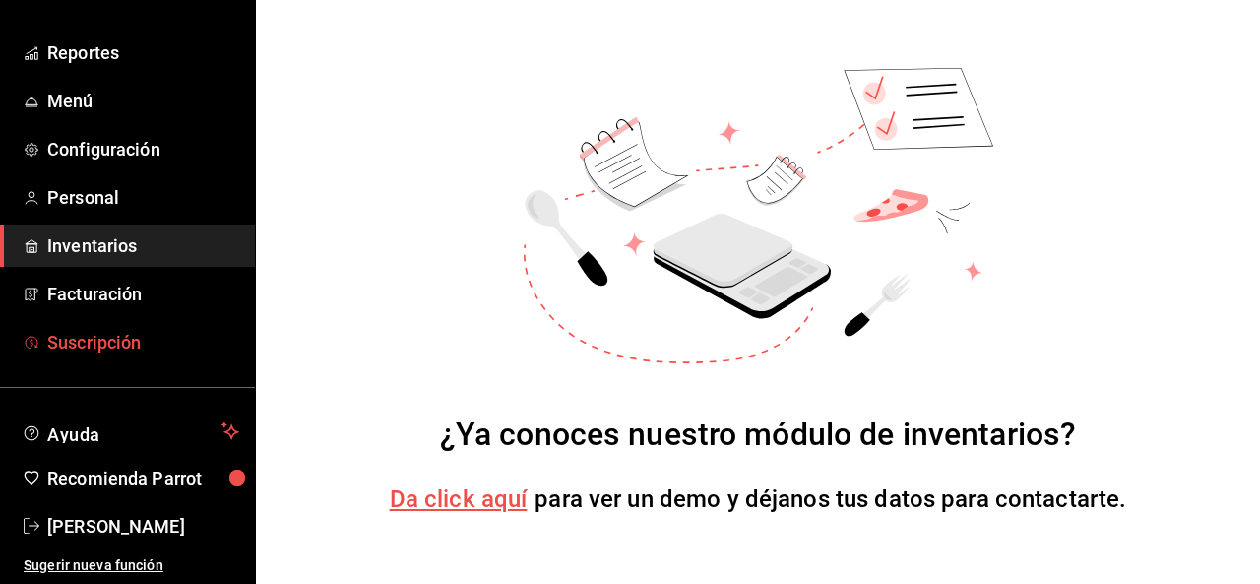
click at [114, 340] on span "Suscripción" at bounding box center [143, 342] width 192 height 27
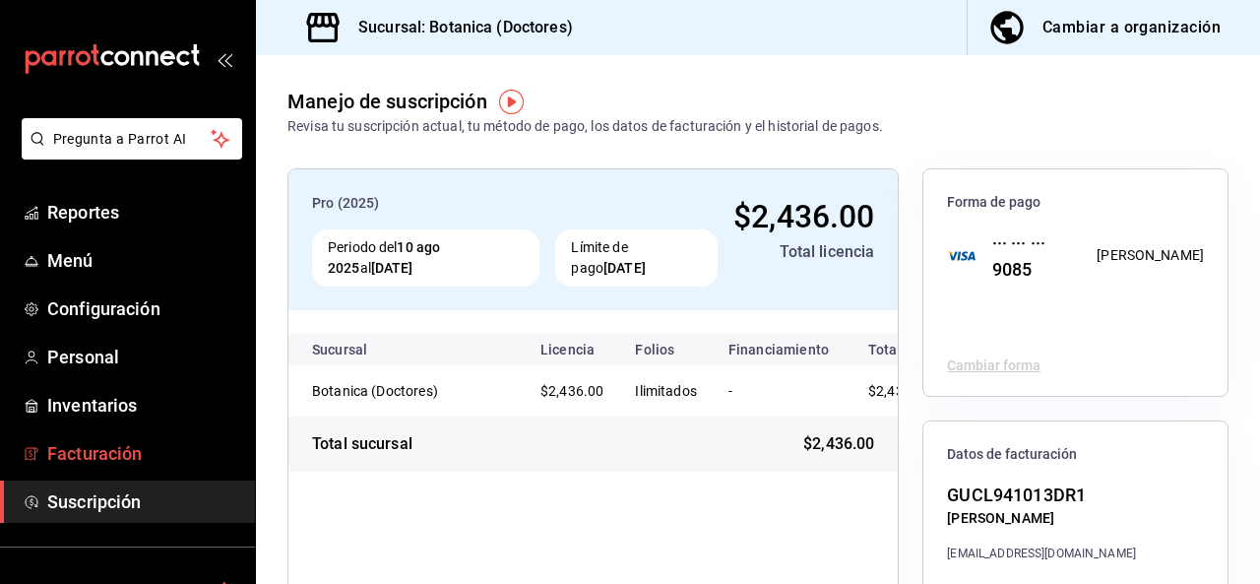
click at [133, 453] on span "Facturación" at bounding box center [143, 453] width 192 height 27
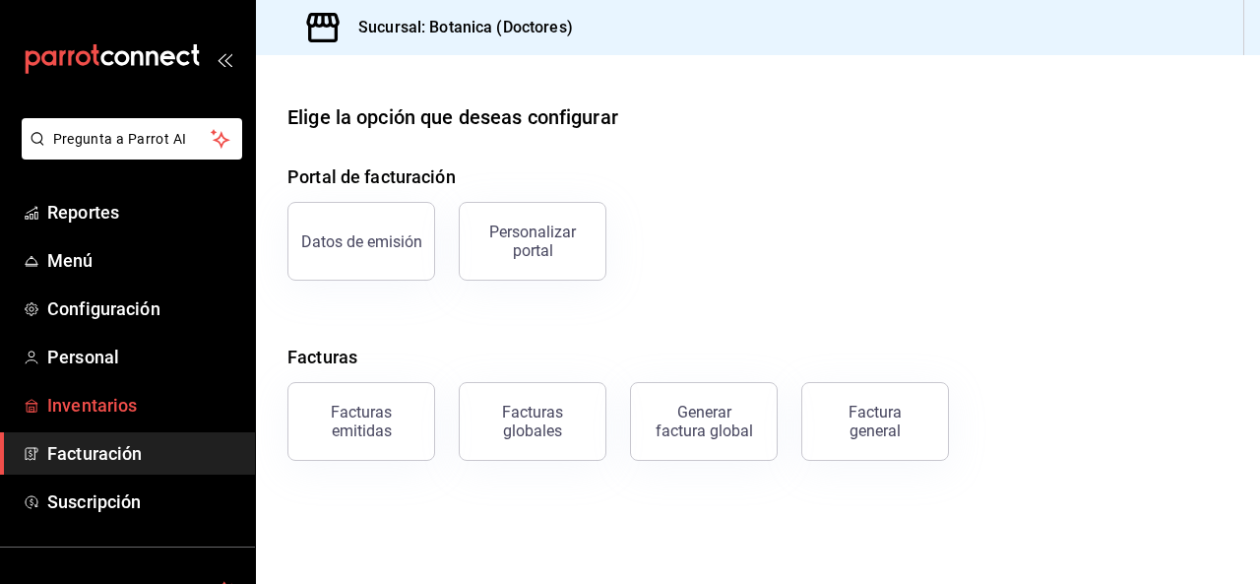
click at [153, 400] on span "Inventarios" at bounding box center [143, 405] width 192 height 27
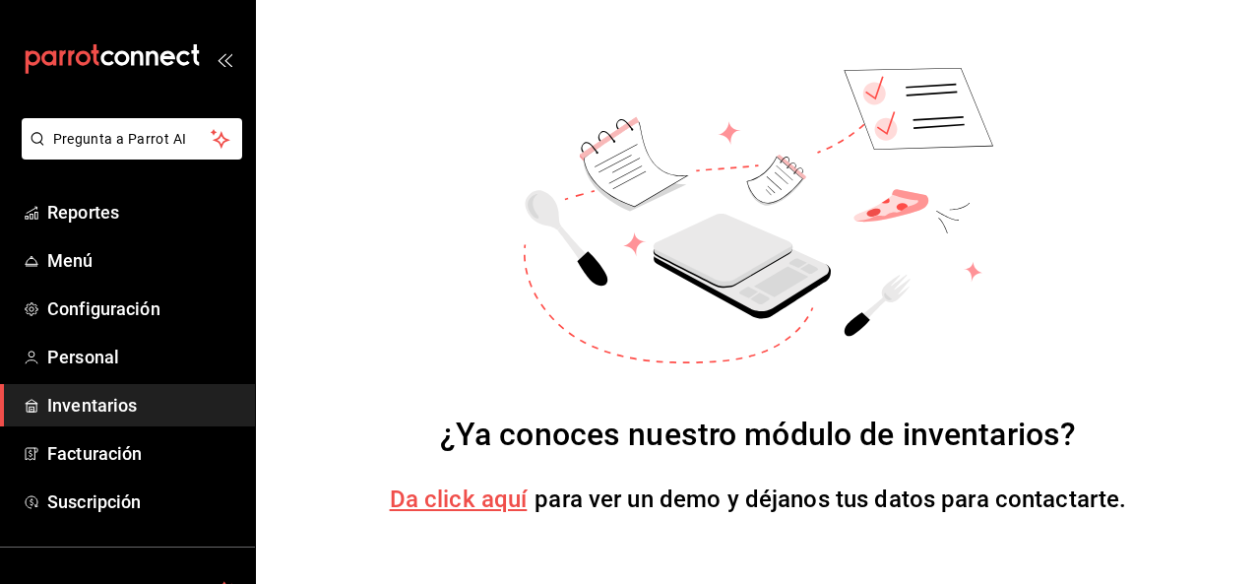
click at [510, 502] on span "Da click aquí" at bounding box center [459, 499] width 138 height 28
